Goal: Navigation & Orientation: Find specific page/section

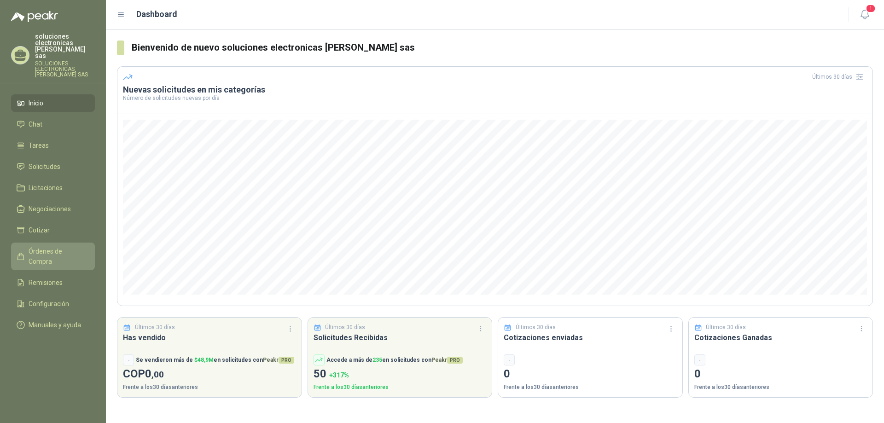
click at [40, 250] on link "Órdenes de Compra" at bounding box center [53, 257] width 84 height 28
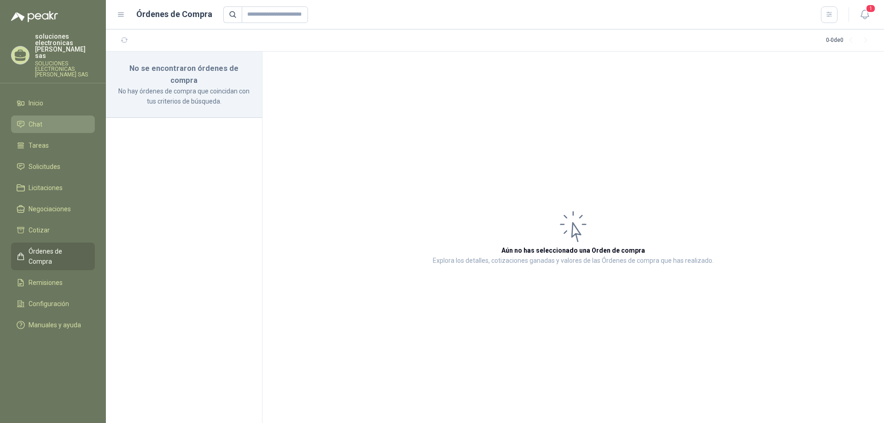
click at [41, 122] on span "Chat" at bounding box center [36, 124] width 14 height 10
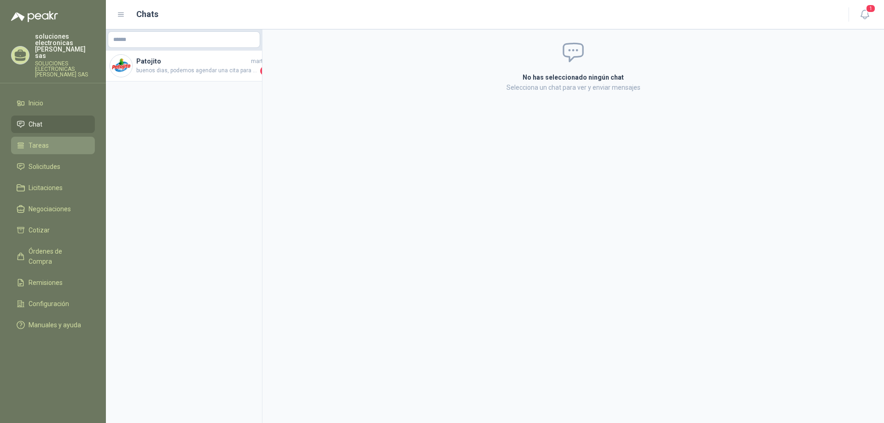
click at [33, 140] on span "Tareas" at bounding box center [39, 145] width 20 height 10
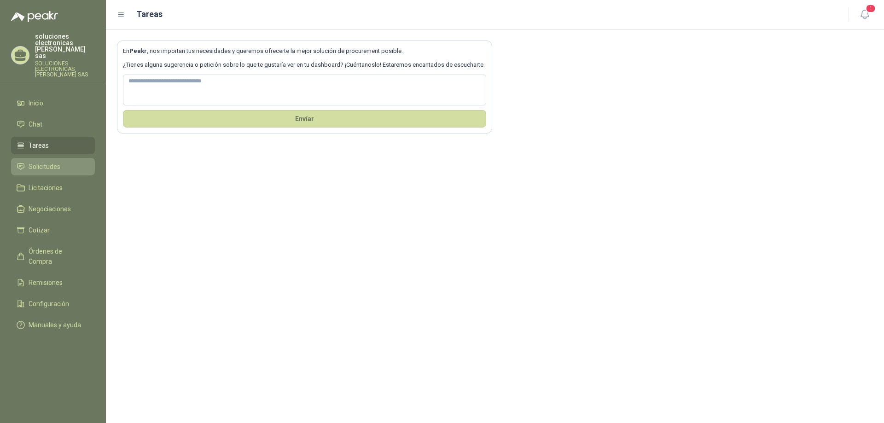
click at [33, 162] on span "Solicitudes" at bounding box center [45, 167] width 32 height 10
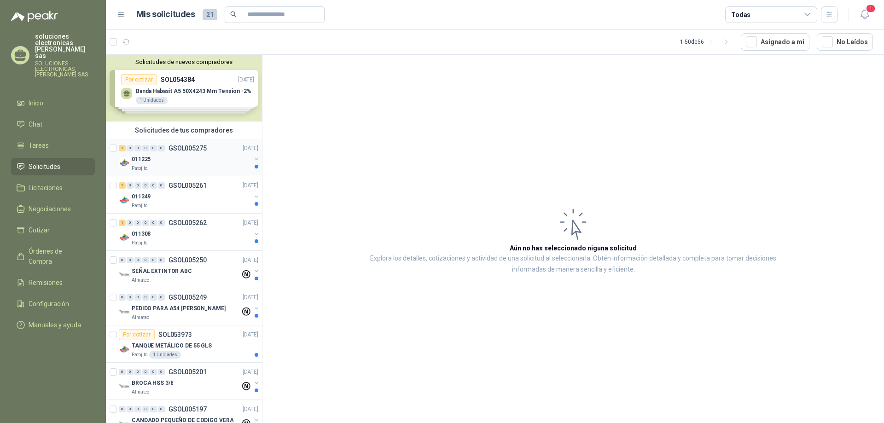
click at [169, 146] on p "GSOL005275" at bounding box center [187, 148] width 38 height 6
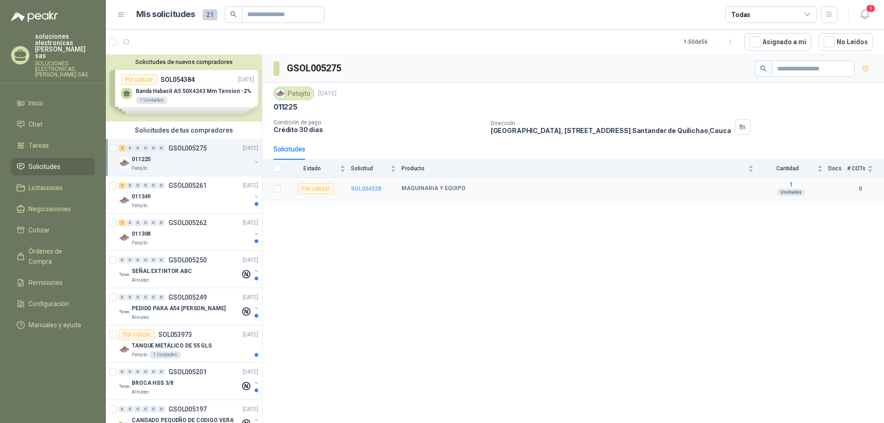
click at [359, 188] on b "SOL054528" at bounding box center [366, 188] width 30 height 6
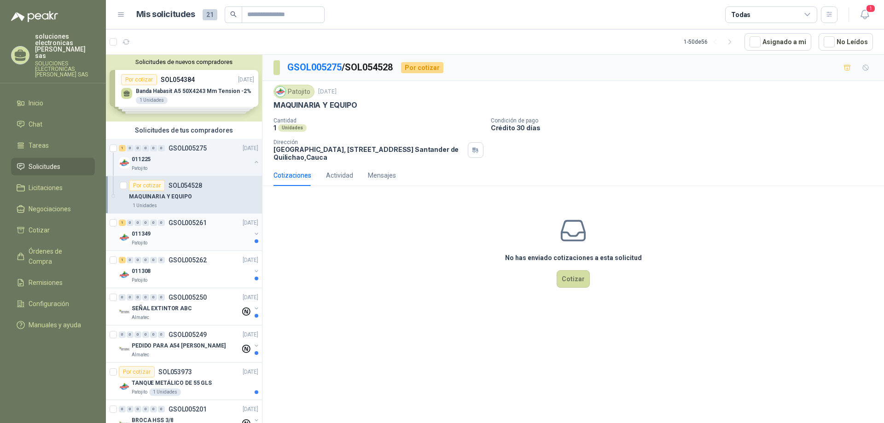
click at [198, 229] on div "011349" at bounding box center [191, 233] width 119 height 11
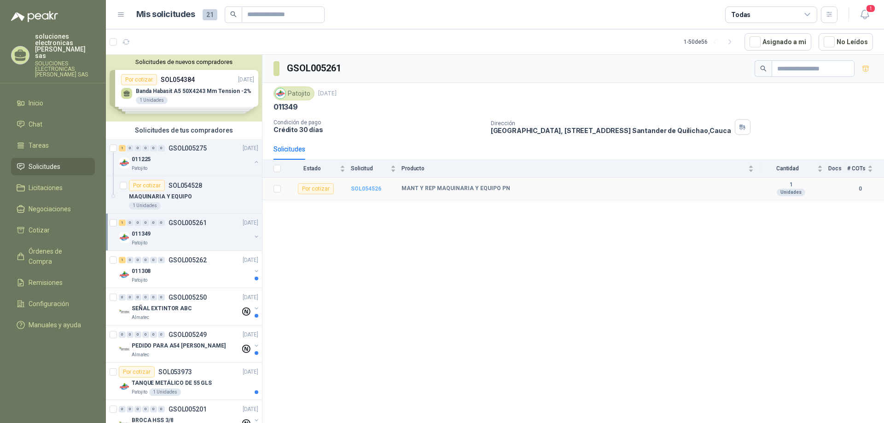
click at [367, 187] on b "SOL054526" at bounding box center [366, 188] width 30 height 6
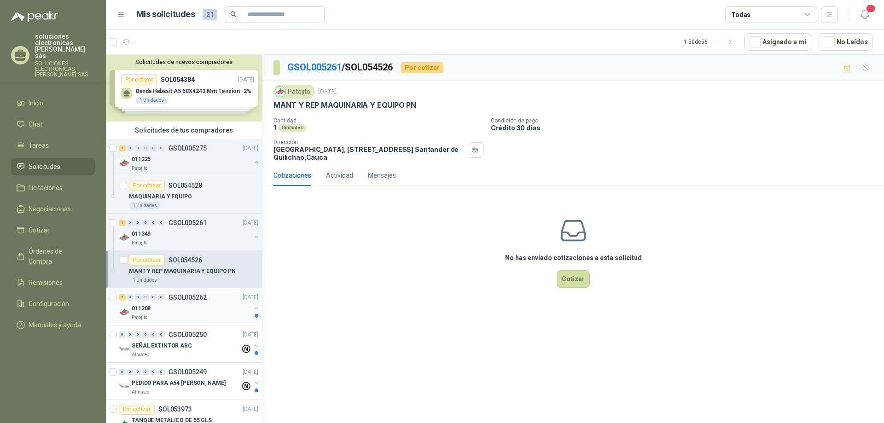
click at [179, 296] on p "GSOL005262" at bounding box center [187, 297] width 38 height 6
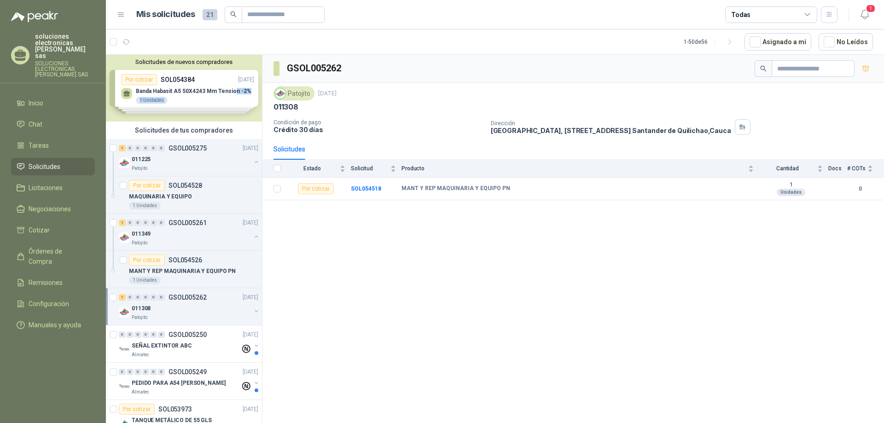
drag, startPoint x: 231, startPoint y: 88, endPoint x: 233, endPoint y: 110, distance: 22.2
click at [233, 110] on div "Solicitudes de nuevos compradores Por cotizar SOL054384 [DATE] Banda Habasit A5…" at bounding box center [184, 88] width 156 height 67
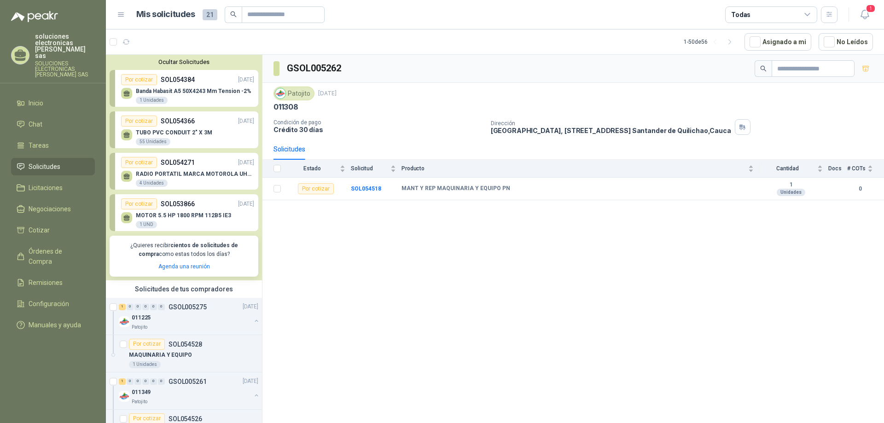
click at [113, 46] on div at bounding box center [122, 42] width 24 height 15
